Goal: Information Seeking & Learning: Learn about a topic

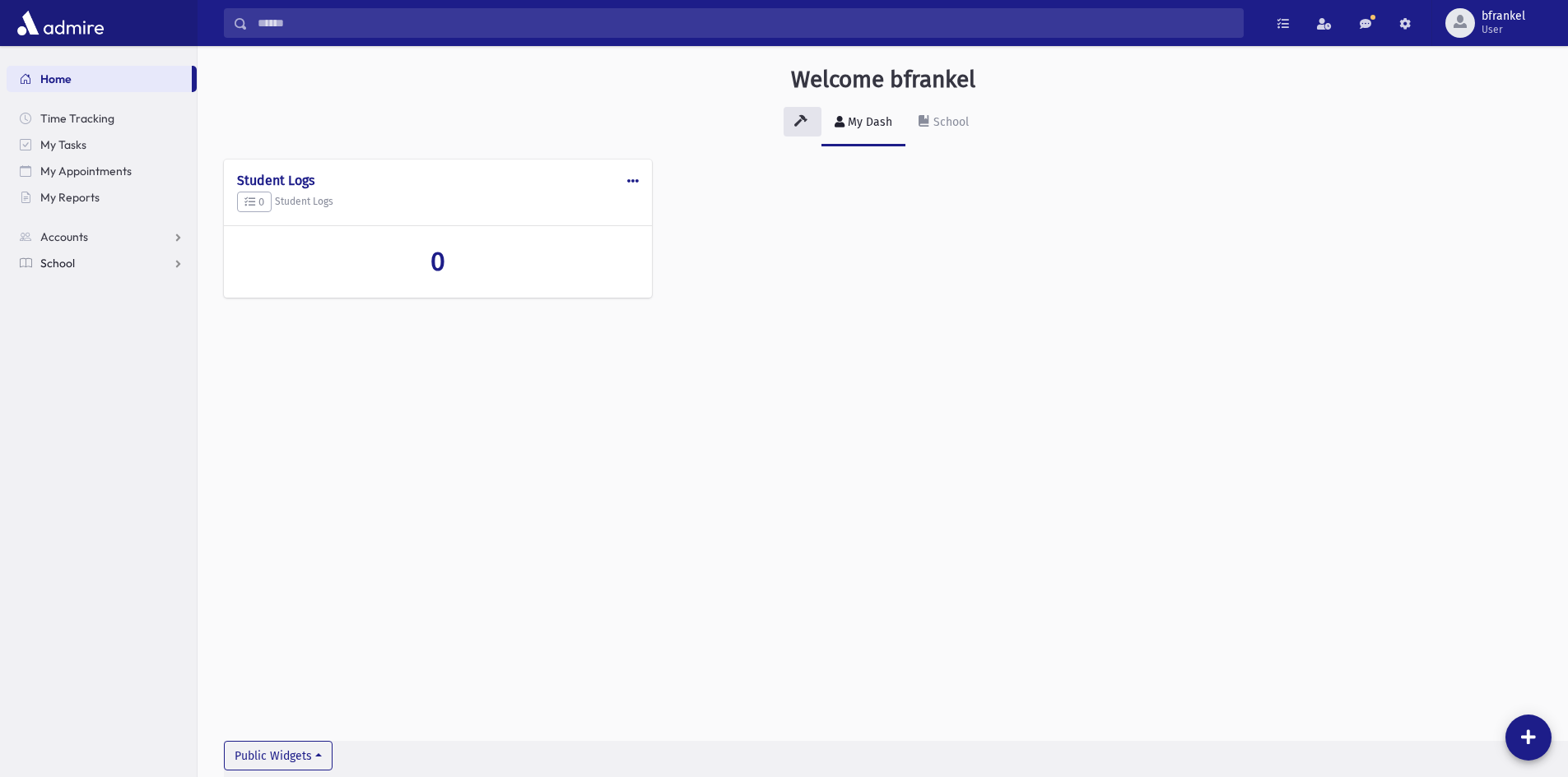
click at [61, 267] on span "School" at bounding box center [57, 263] width 34 height 15
click at [78, 288] on span "Students" at bounding box center [72, 289] width 46 height 15
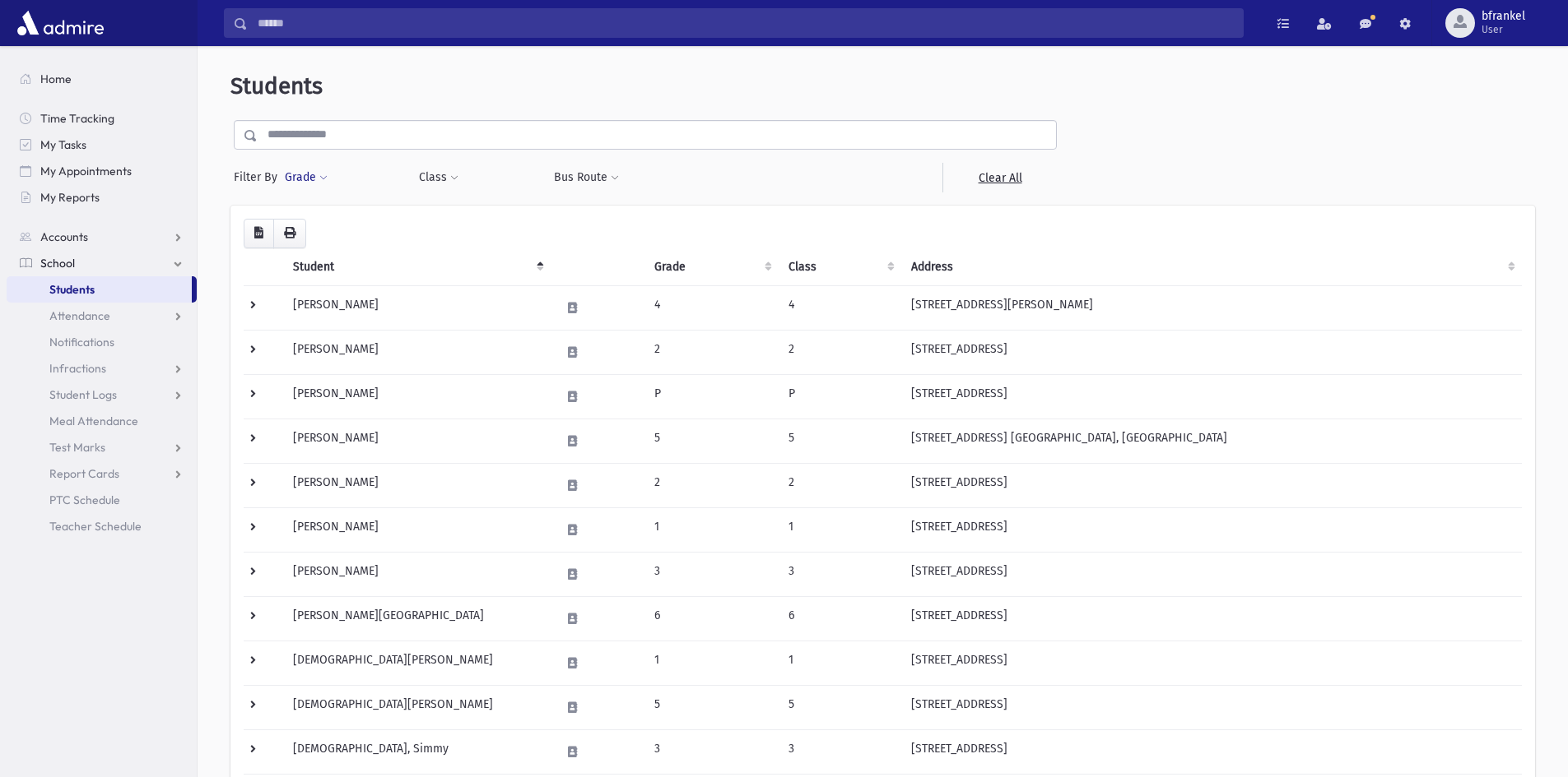
click at [304, 189] on button "Grade" at bounding box center [306, 178] width 45 height 30
click at [314, 204] on div "* * * * * * * * * Filter" at bounding box center [382, 241] width 198 height 80
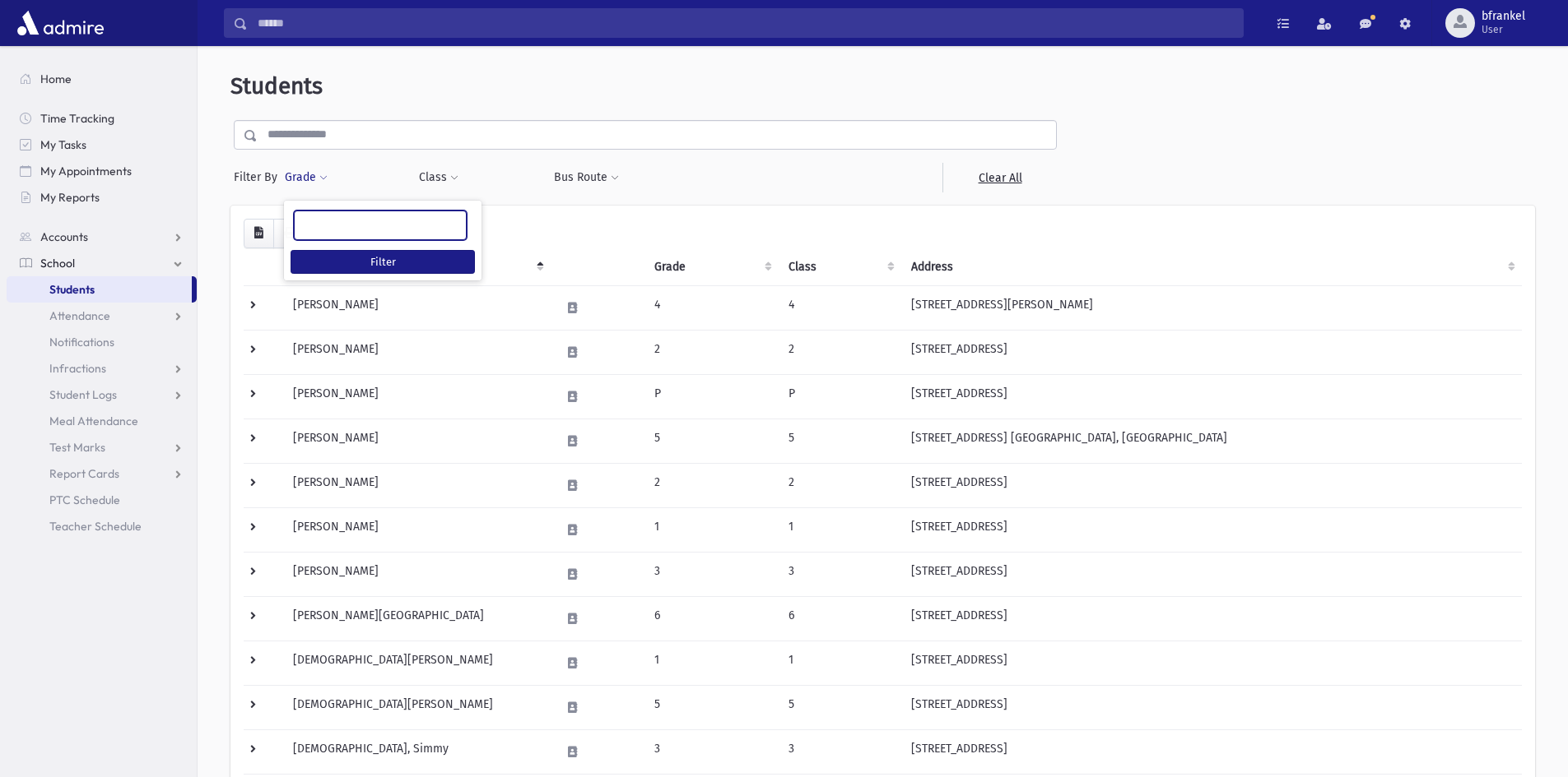
click at [314, 217] on ul at bounding box center [379, 224] width 171 height 25
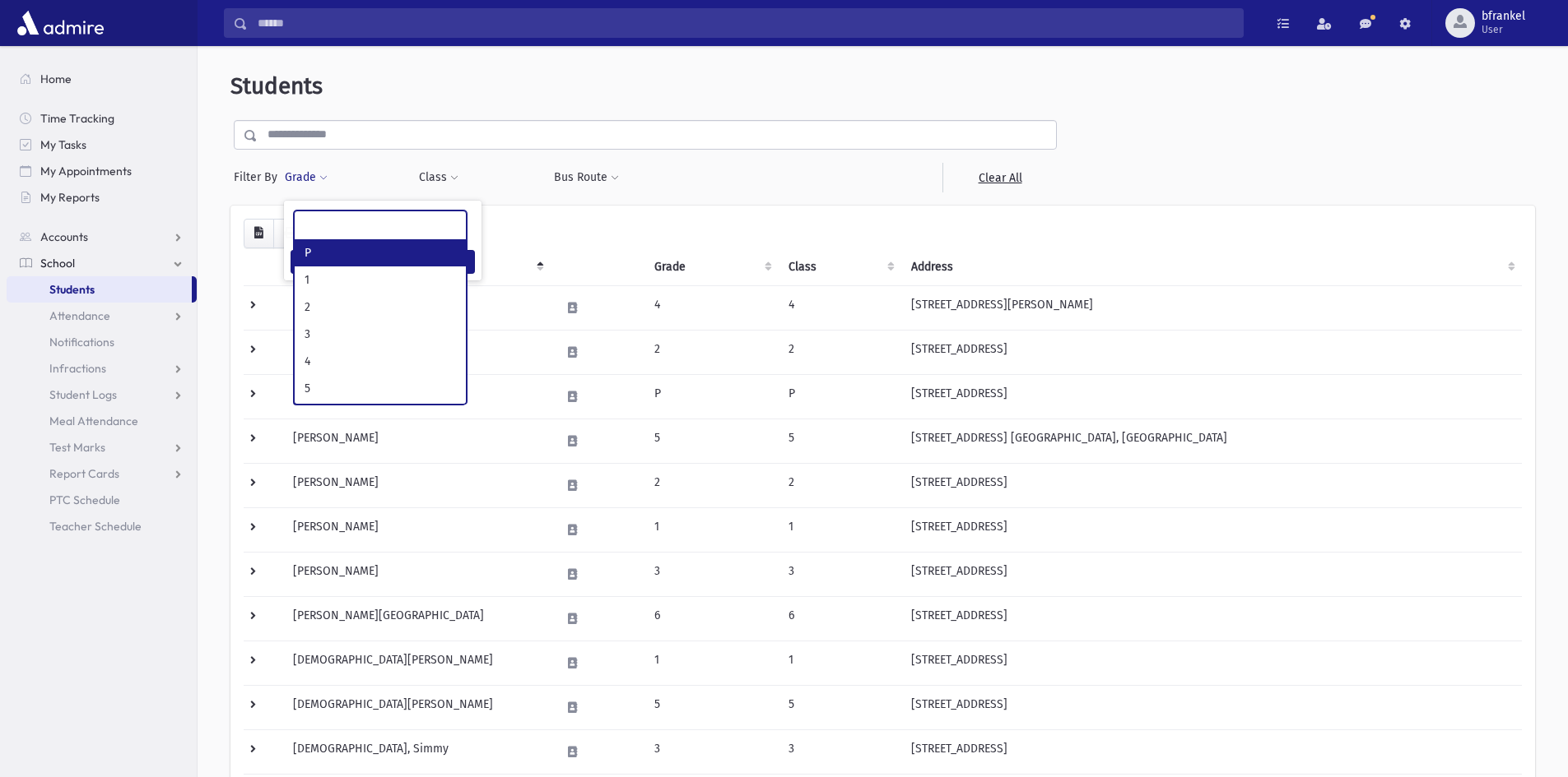
select select "*"
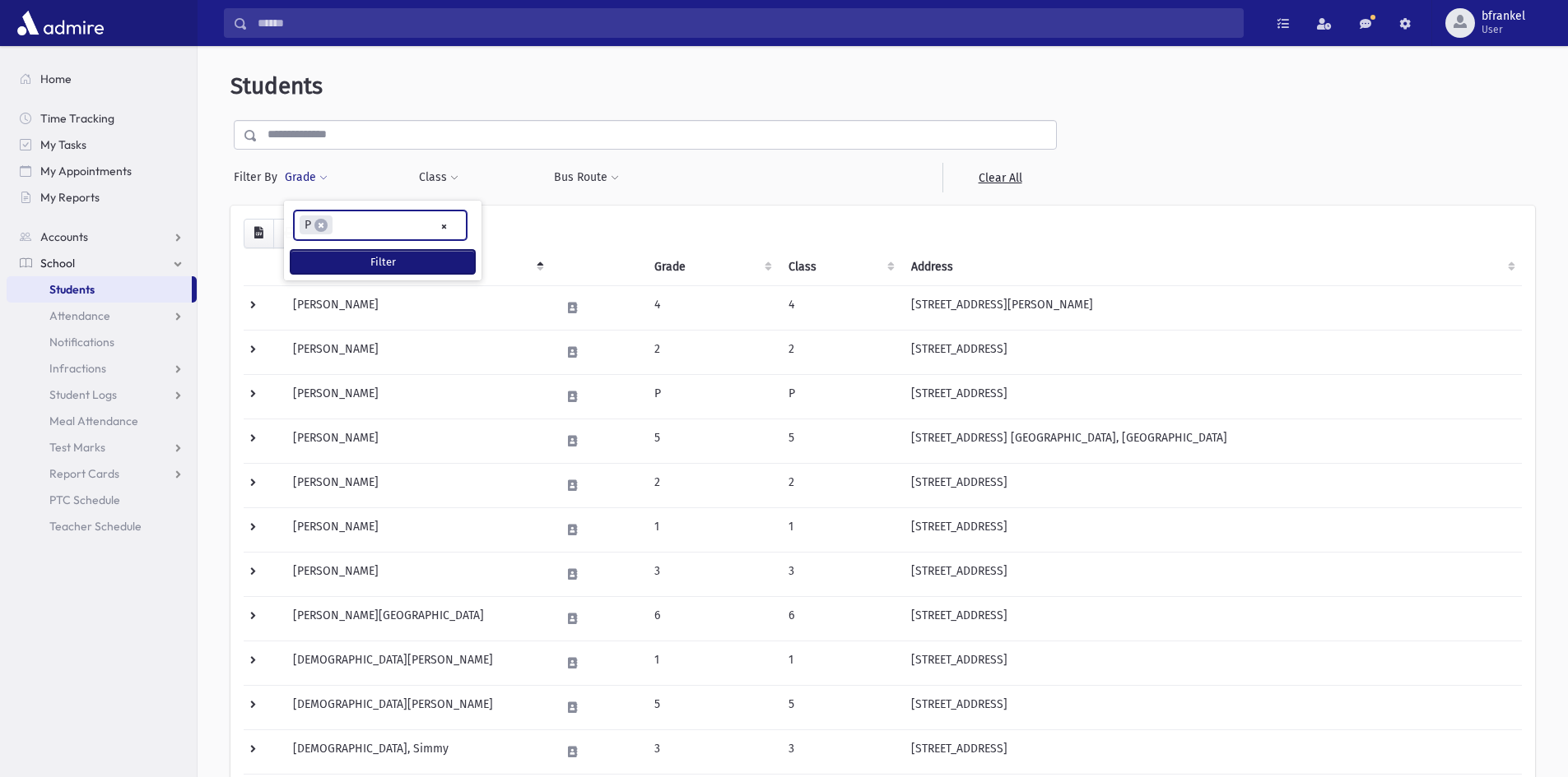
click at [343, 263] on button "Filter" at bounding box center [383, 262] width 184 height 24
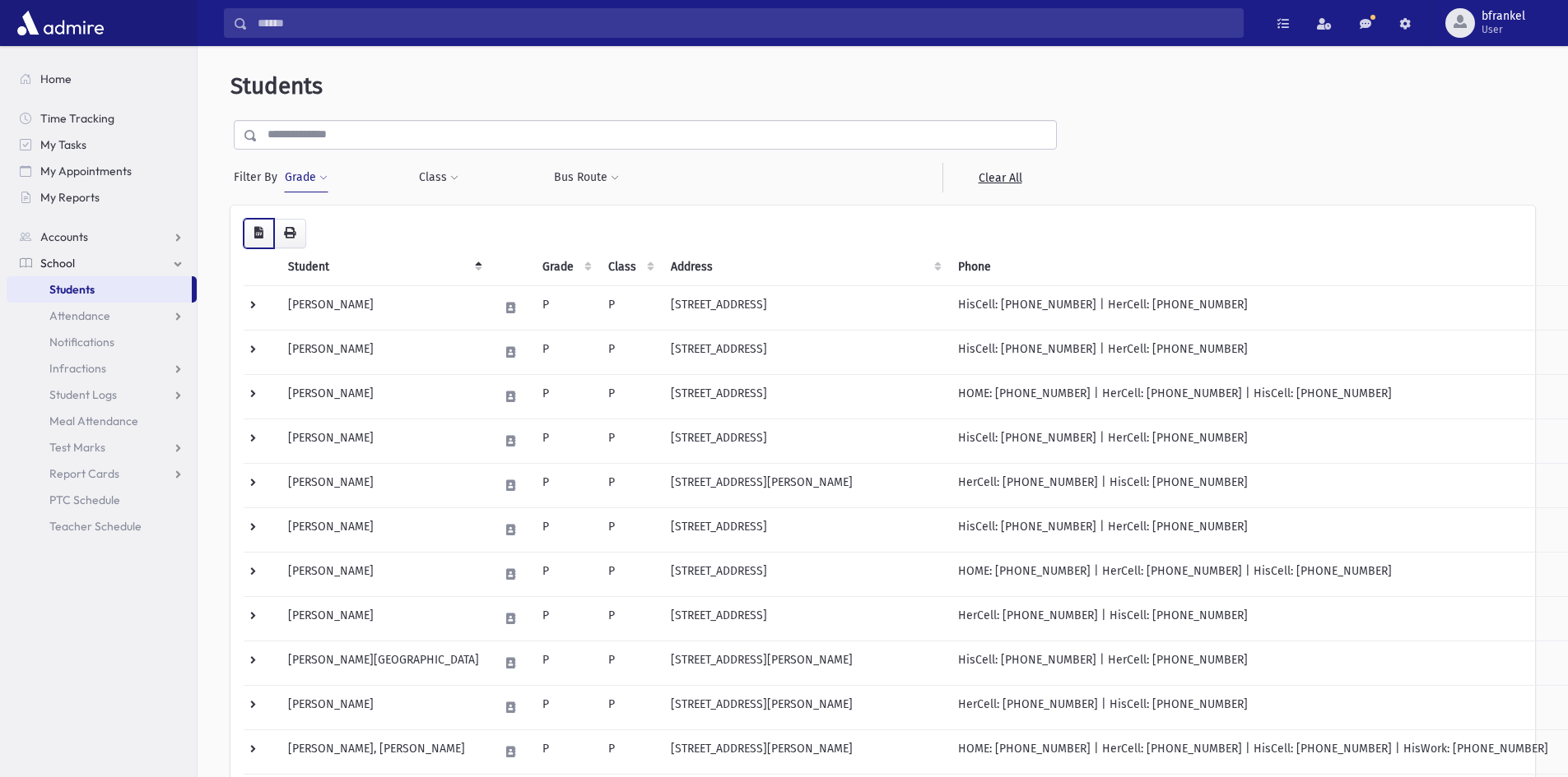
click at [262, 230] on icon "button" at bounding box center [259, 233] width 9 height 11
click at [313, 174] on button "Grade" at bounding box center [306, 178] width 45 height 30
click at [320, 226] on span "×" at bounding box center [321, 225] width 13 height 13
click at [304, 183] on button "Grade" at bounding box center [306, 178] width 45 height 30
click at [319, 263] on button "Filter" at bounding box center [383, 262] width 184 height 24
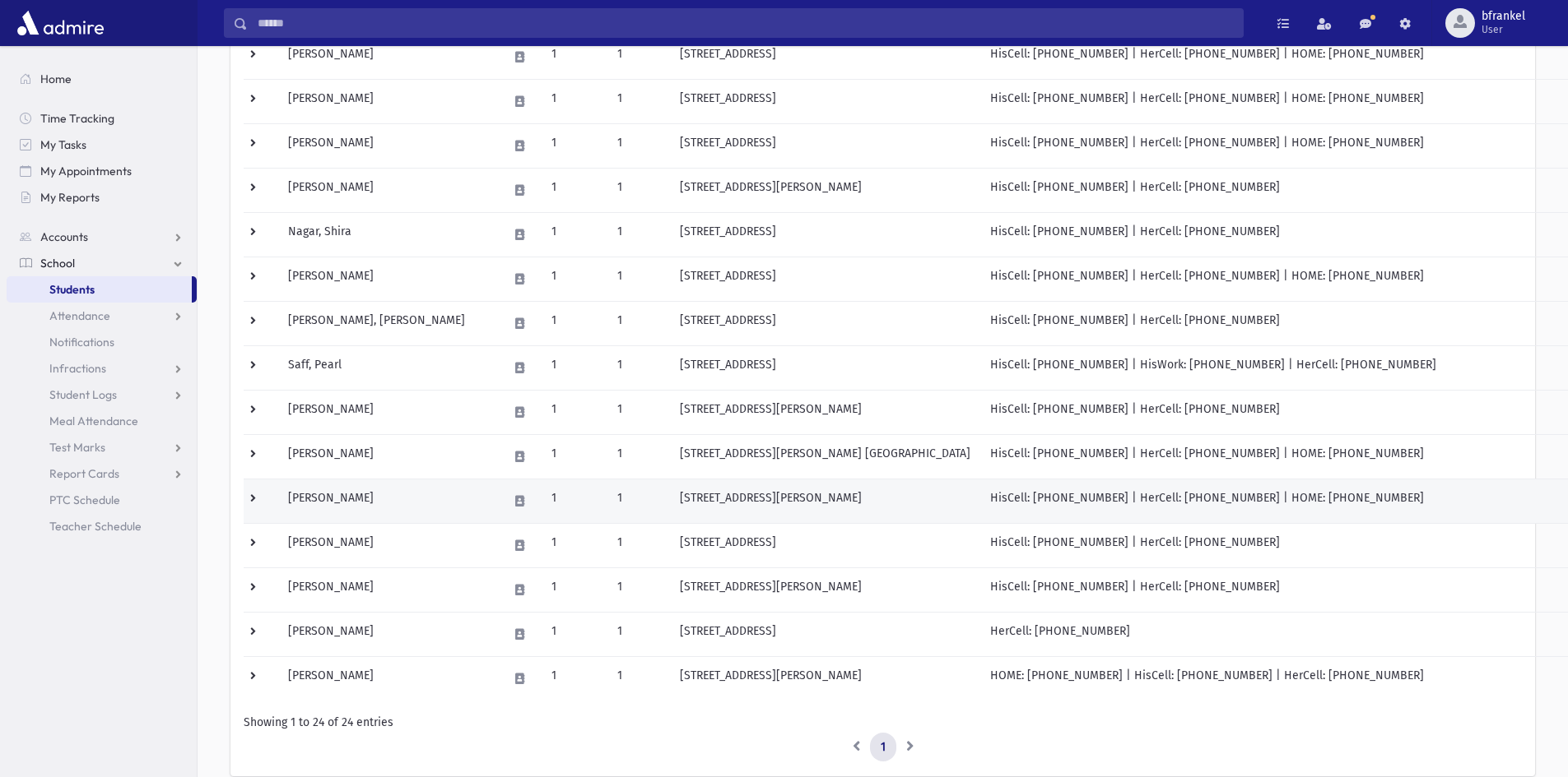
scroll to position [740, 0]
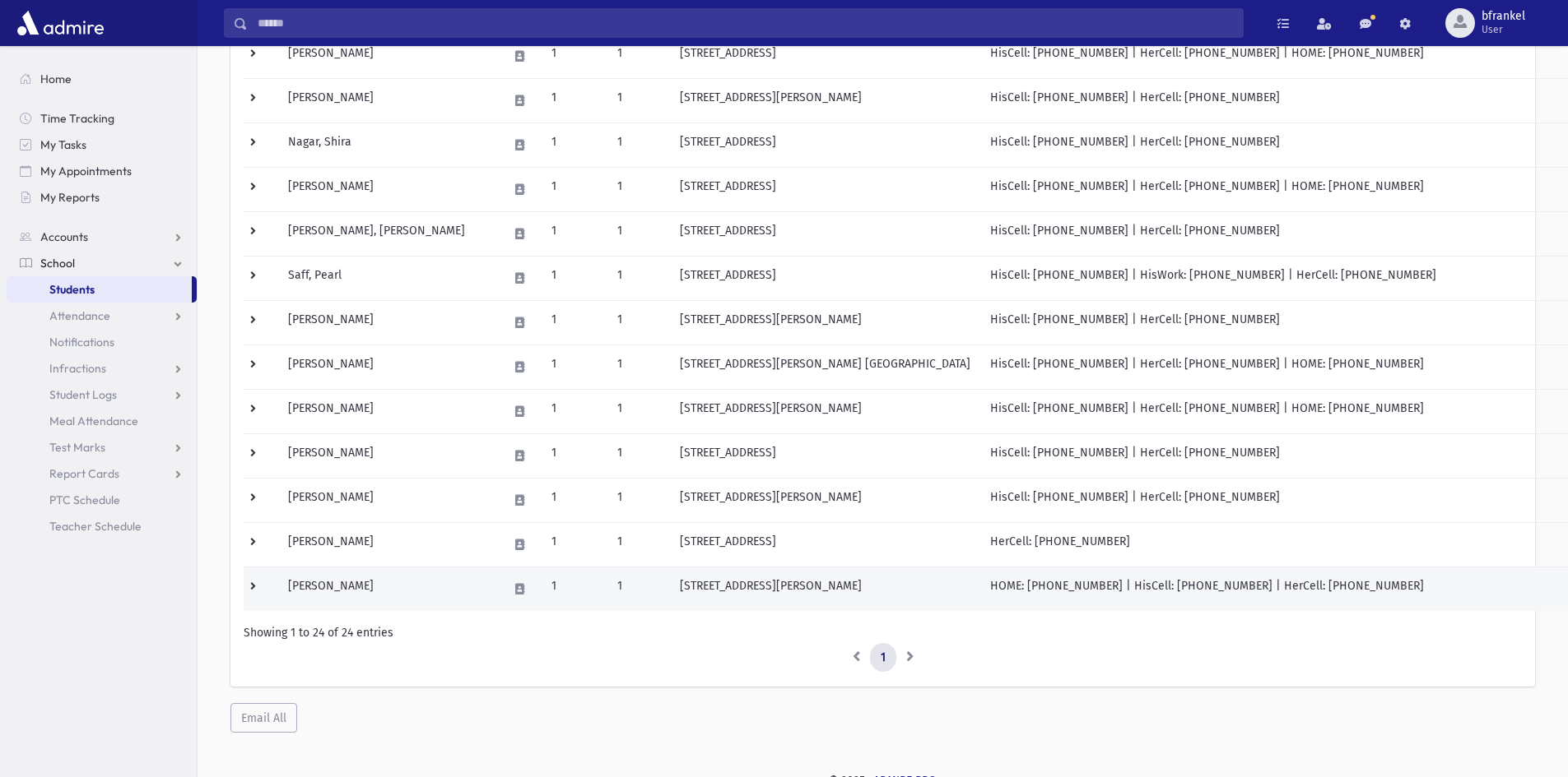
click at [358, 596] on td "[PERSON_NAME]" at bounding box center [388, 589] width 220 height 45
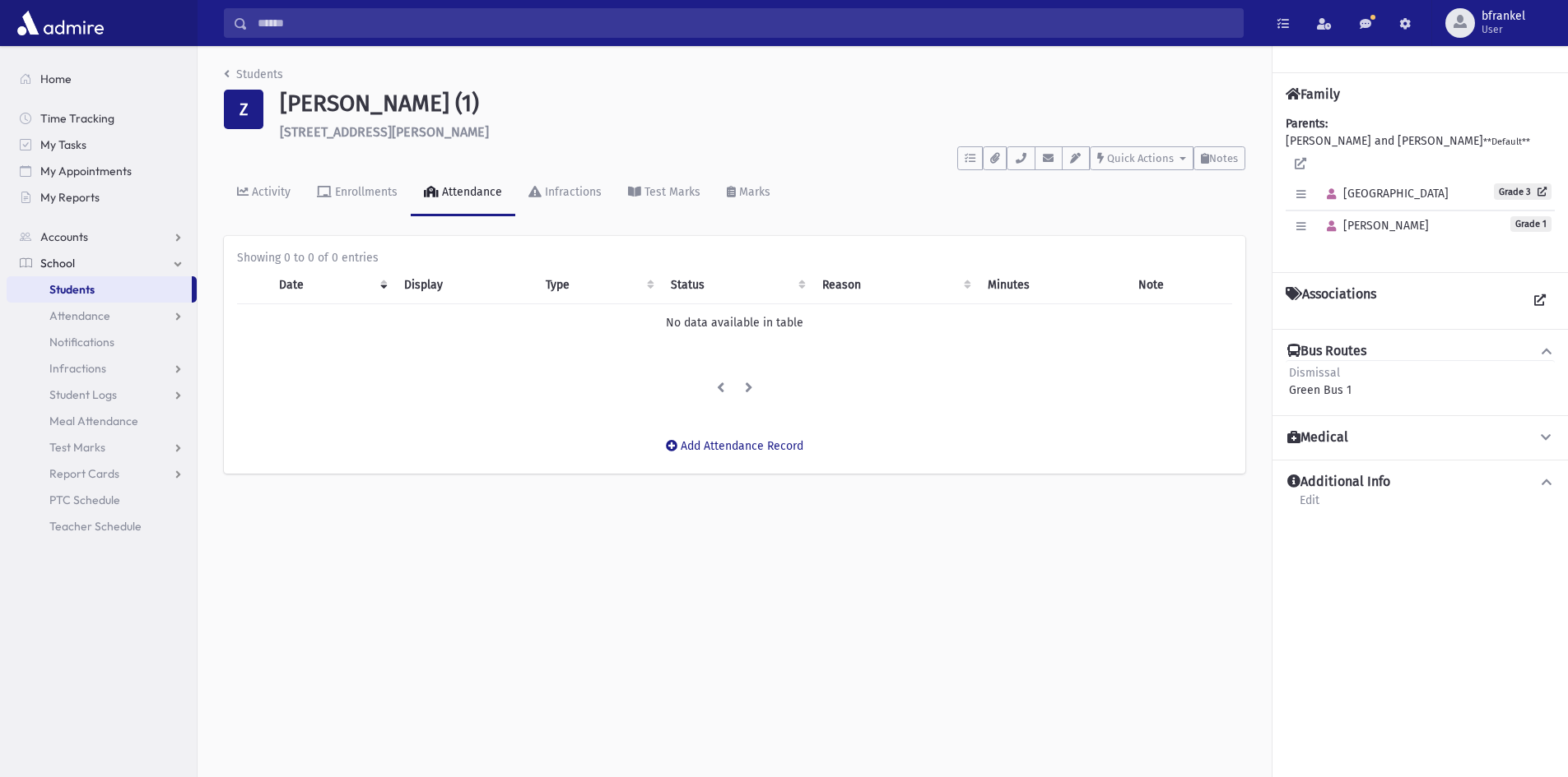
click at [1354, 474] on h4 "Additional Info" at bounding box center [1338, 483] width 103 height 18
click at [1348, 429] on h4 "Medical" at bounding box center [1317, 438] width 61 height 18
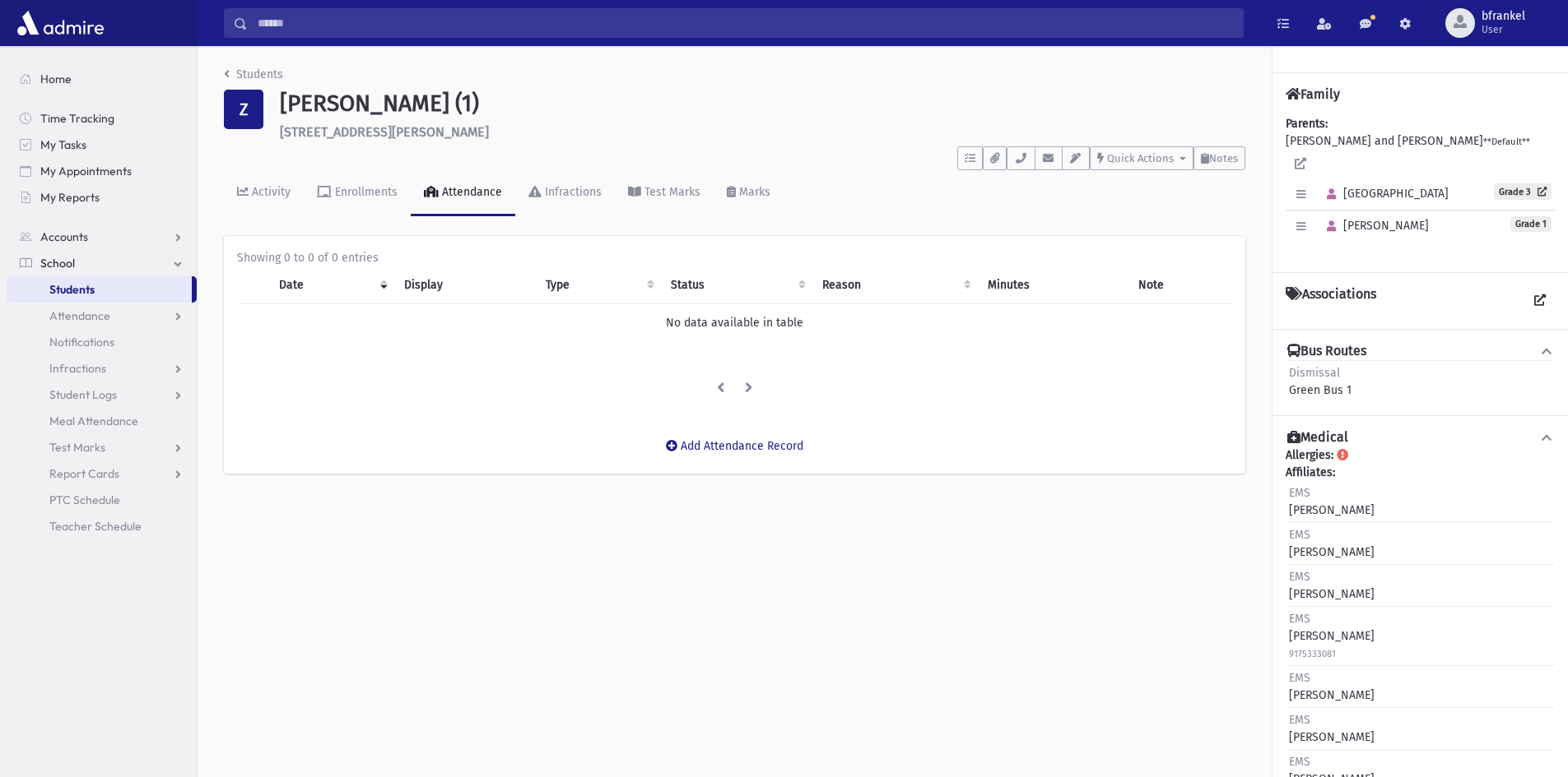
click at [1348, 429] on h4 "Medical" at bounding box center [1317, 438] width 61 height 18
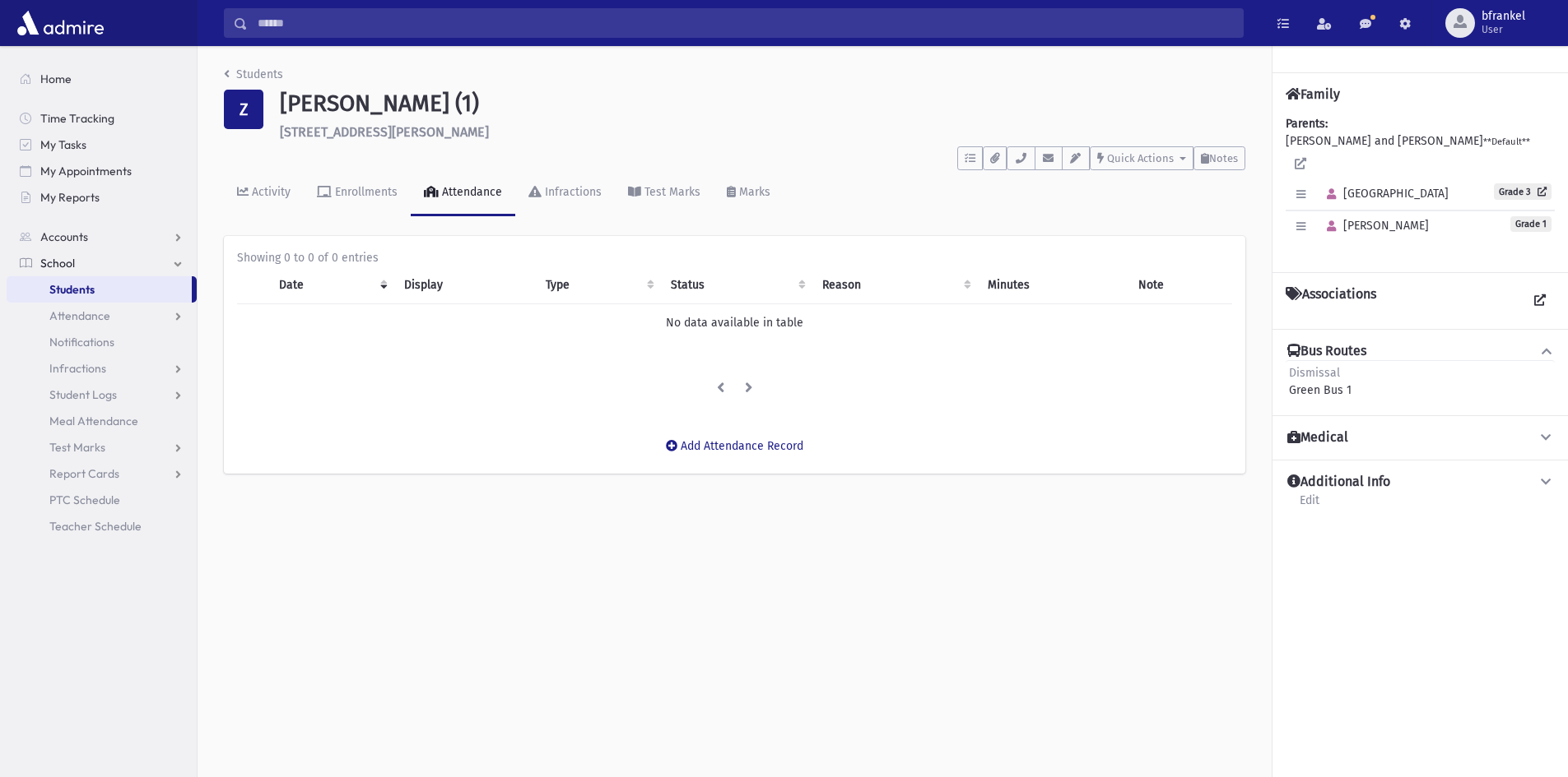
click at [1287, 287] on icon at bounding box center [1294, 293] width 17 height 13
click at [1300, 221] on icon "button" at bounding box center [1301, 227] width 9 height 11
click at [1317, 254] on link "Edit Individual" at bounding box center [1355, 269] width 132 height 31
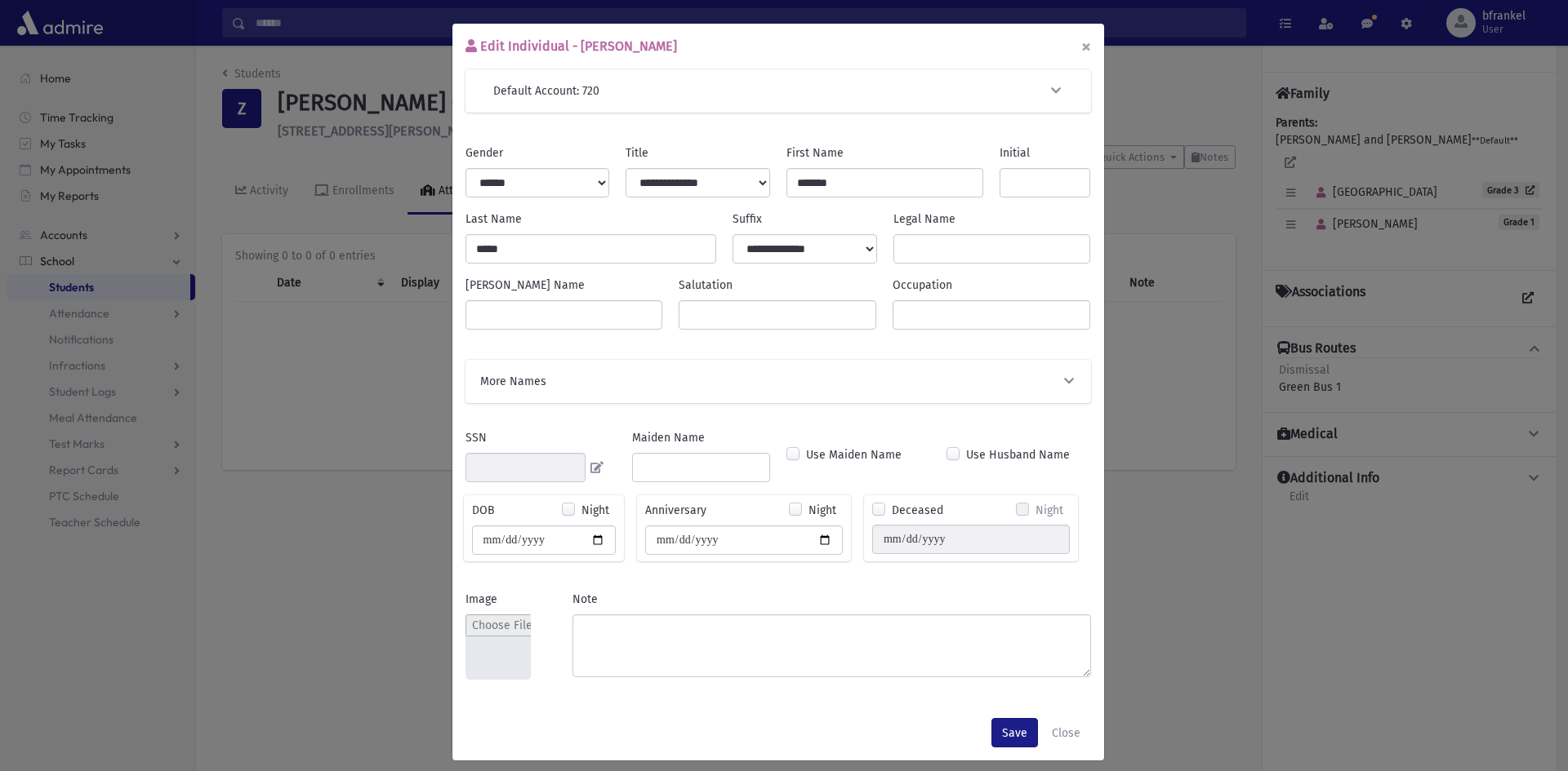
click at [1072, 52] on button "×" at bounding box center [1086, 46] width 36 height 45
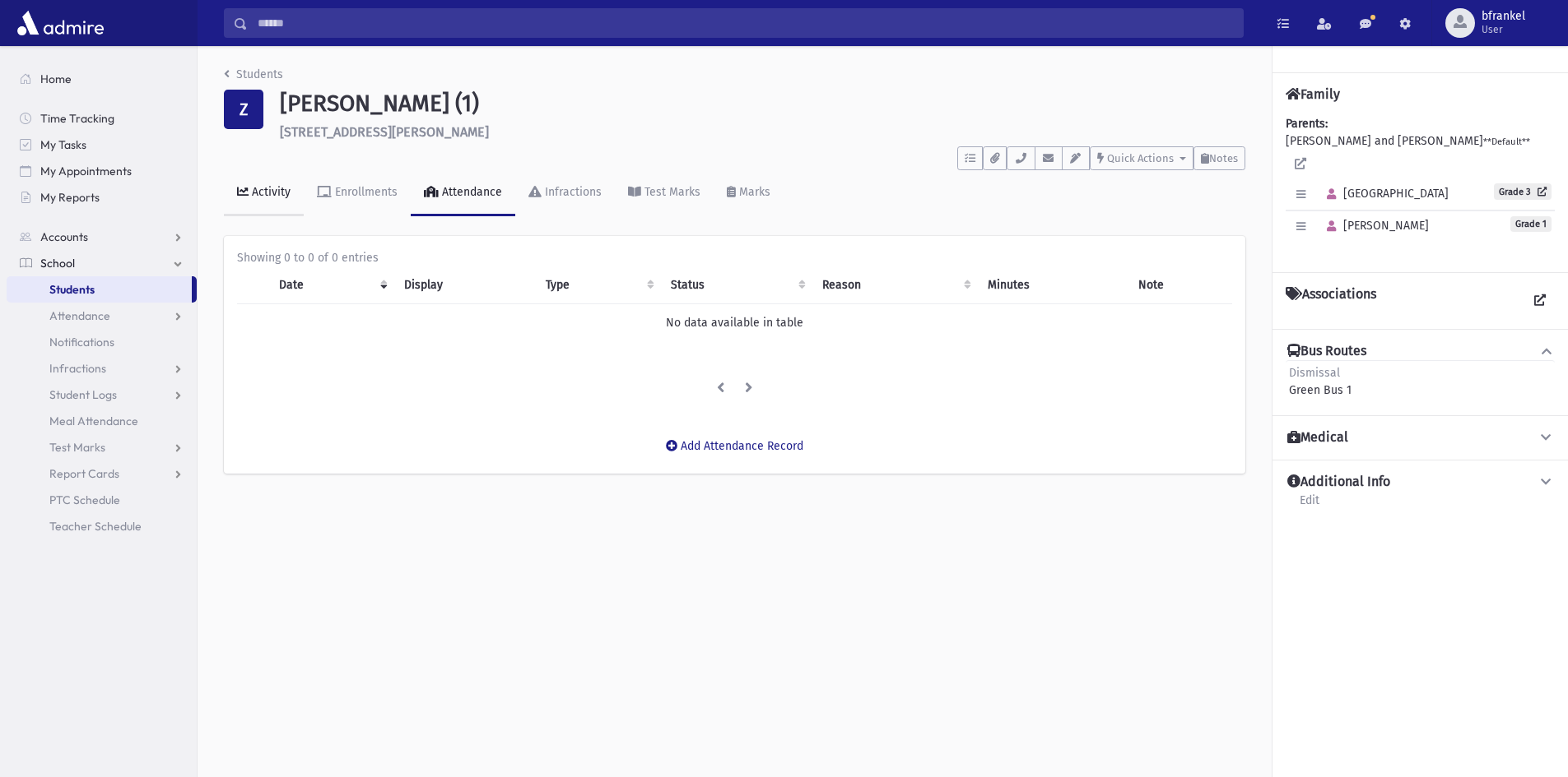
click at [262, 190] on div "Activity" at bounding box center [270, 192] width 42 height 14
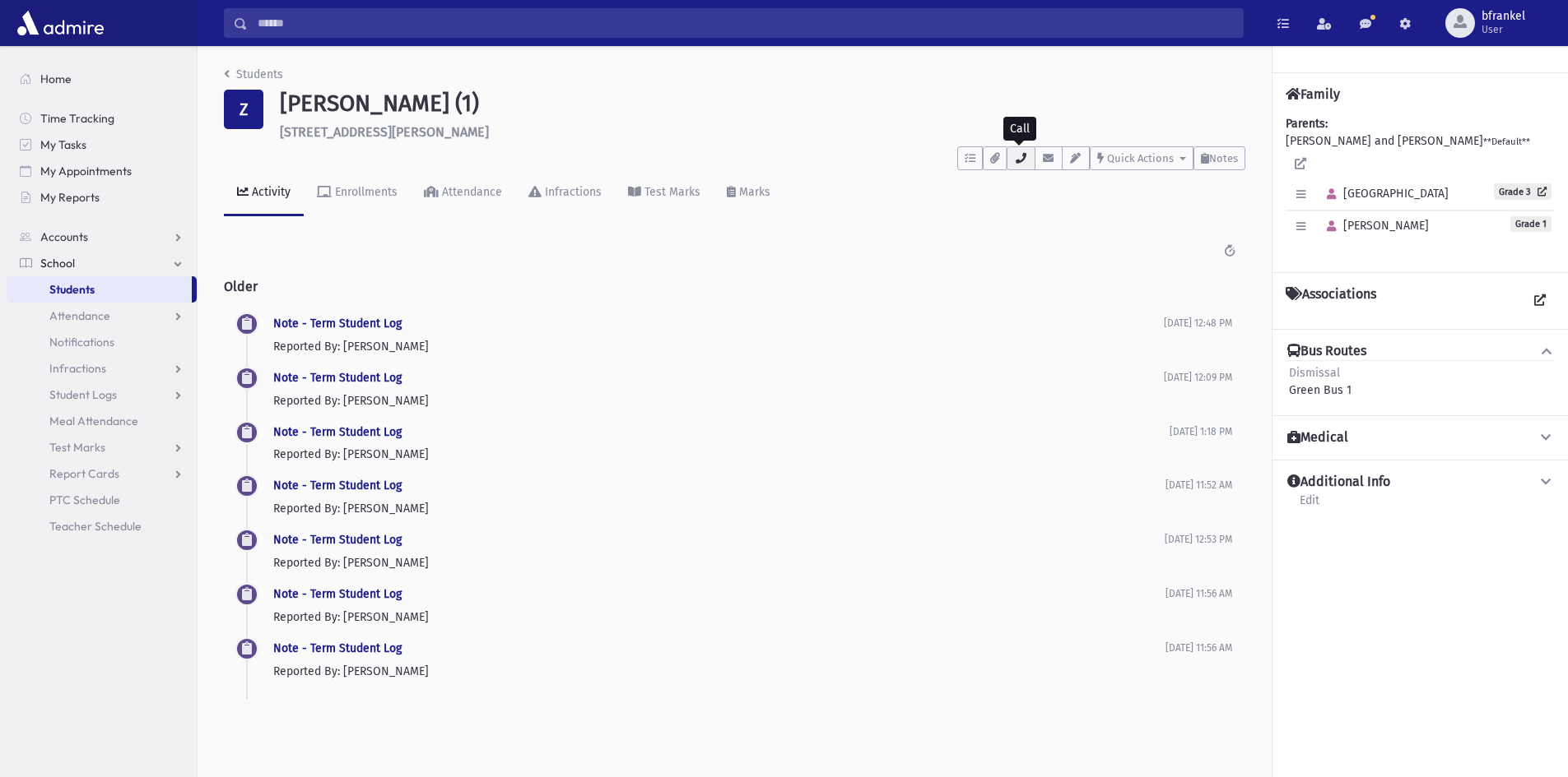
click at [1023, 155] on icon "button" at bounding box center [1020, 158] width 13 height 11
click at [1020, 457] on p "Reported By: Franco, Naomi" at bounding box center [721, 455] width 896 height 18
